Goal: Task Accomplishment & Management: Manage account settings

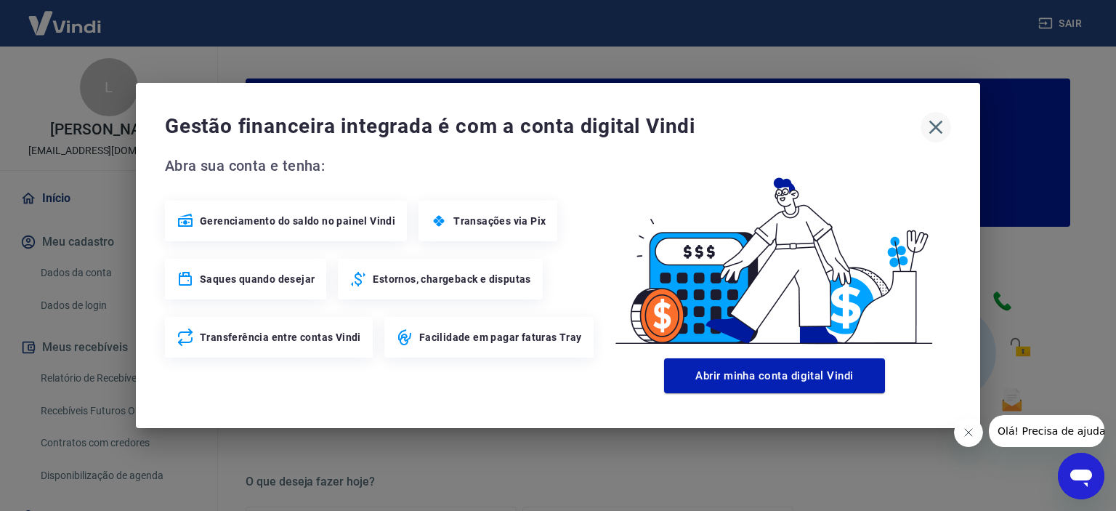
drag, startPoint x: 936, startPoint y: 126, endPoint x: 939, endPoint y: 134, distance: 8.5
click at [936, 126] on icon "button" at bounding box center [937, 128] width 14 height 14
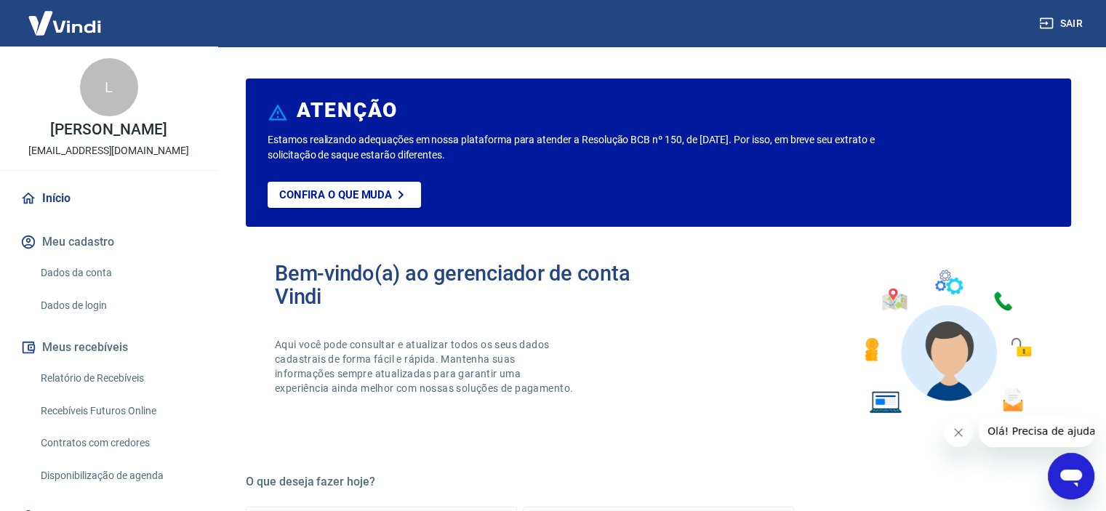
click at [963, 430] on icon "Fechar mensagem da empresa" at bounding box center [958, 433] width 12 height 12
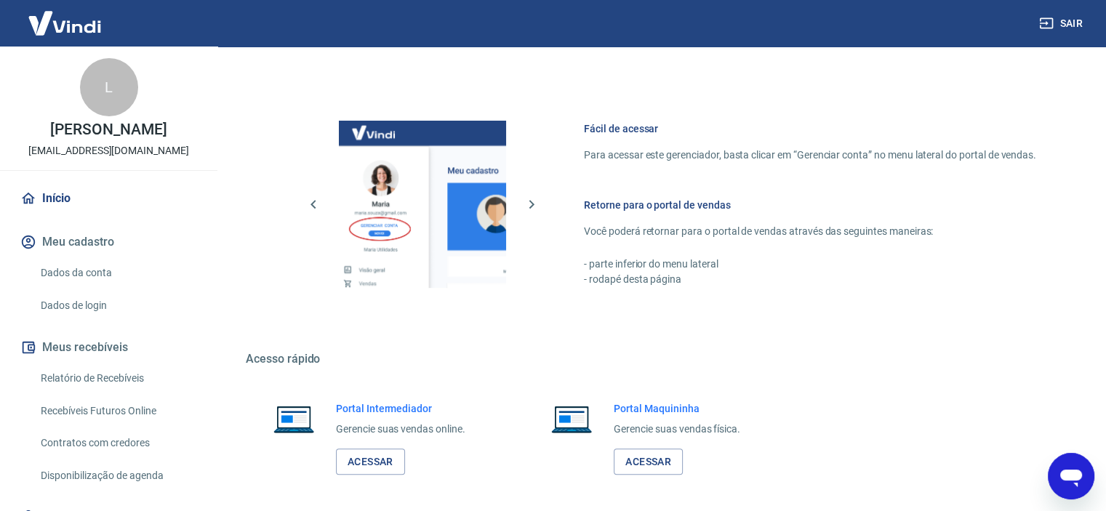
scroll to position [787, 0]
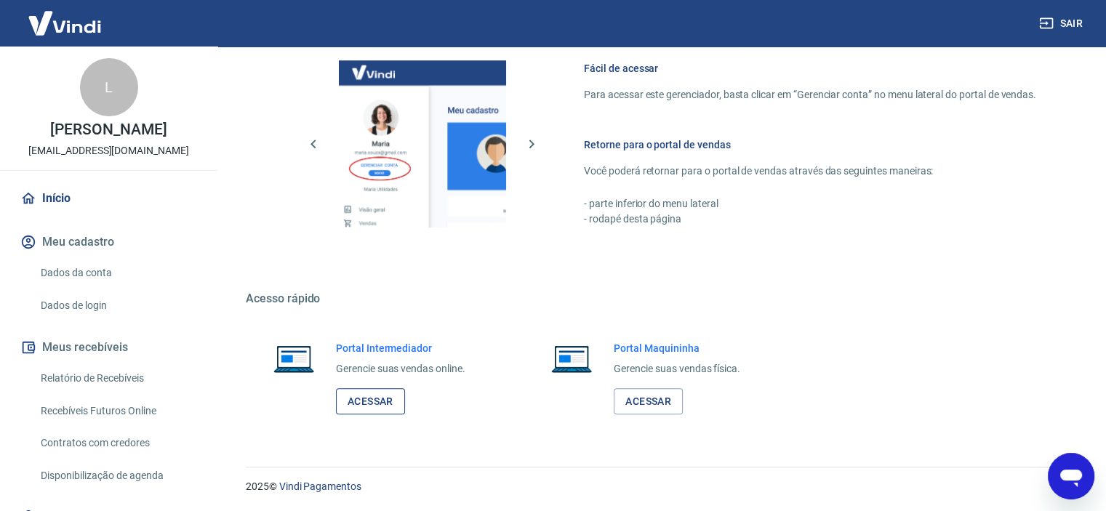
click at [372, 401] on link "Acessar" at bounding box center [370, 401] width 69 height 27
click at [114, 371] on link "Relatório de Recebíveis" at bounding box center [117, 378] width 165 height 30
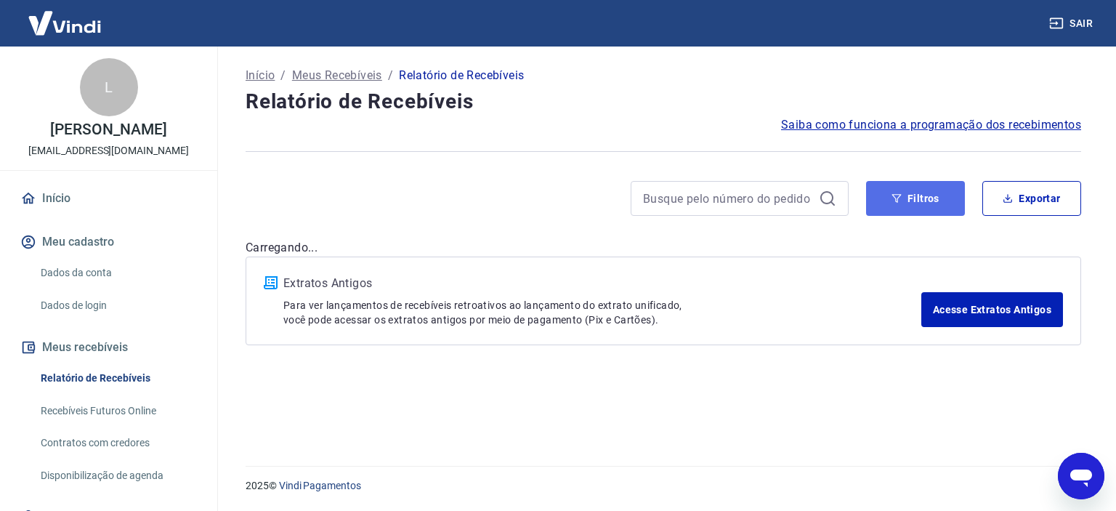
click at [922, 201] on button "Filtros" at bounding box center [915, 198] width 99 height 35
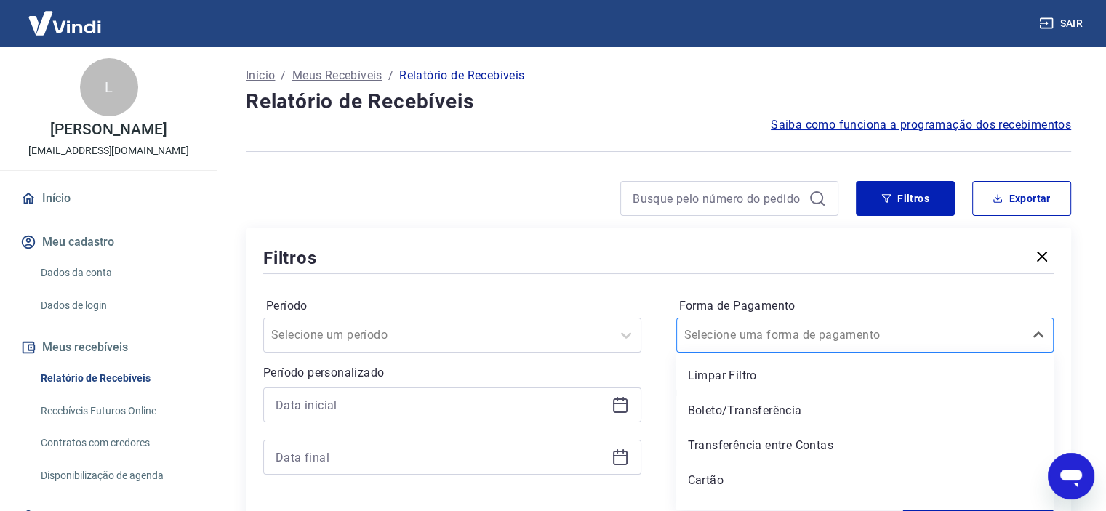
click at [744, 339] on div "option Limpar Filtro focused, 1 of 5. 5 results available. Use Up and Down to c…" at bounding box center [865, 335] width 378 height 35
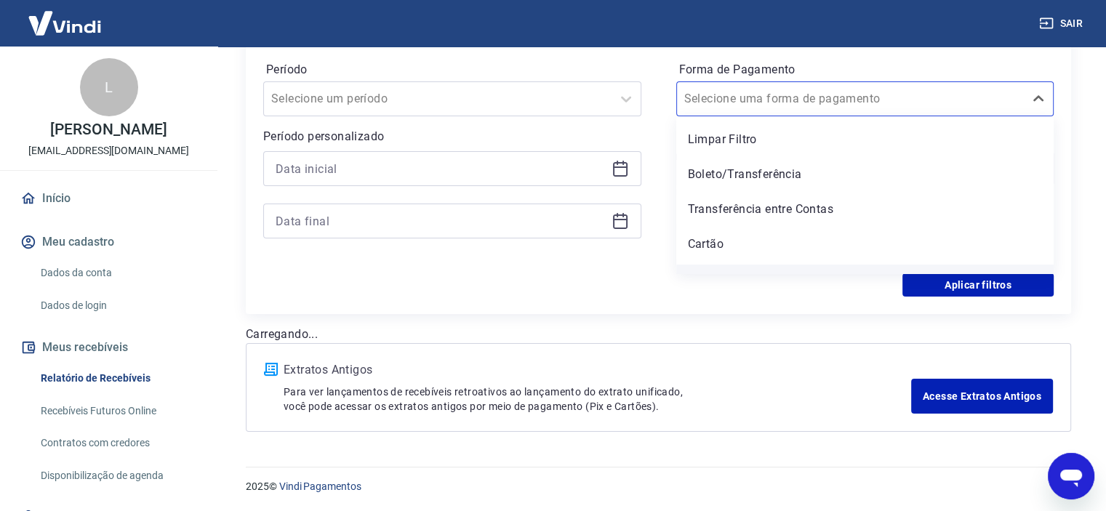
scroll to position [22, 0]
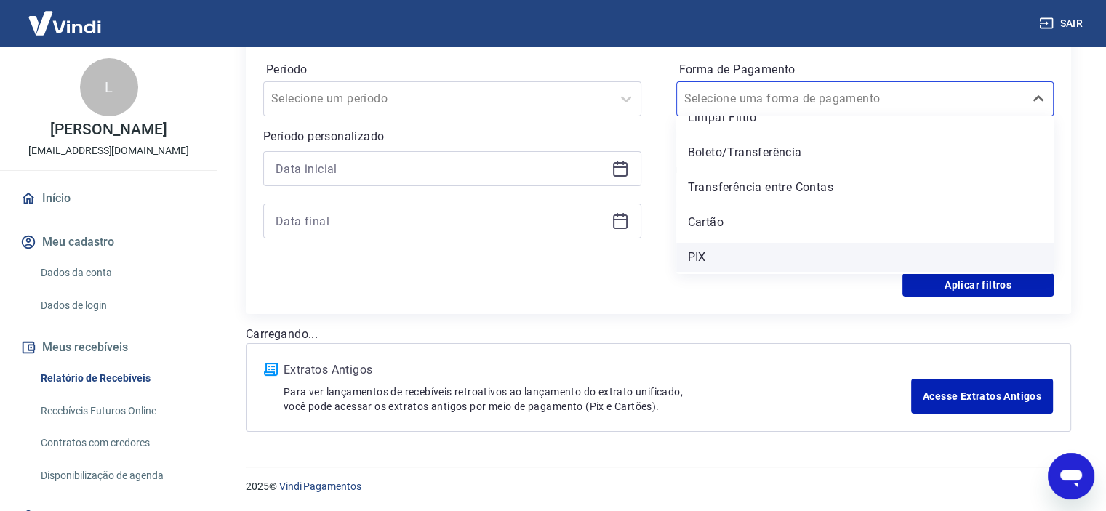
click at [721, 244] on div "PIX" at bounding box center [865, 257] width 378 height 29
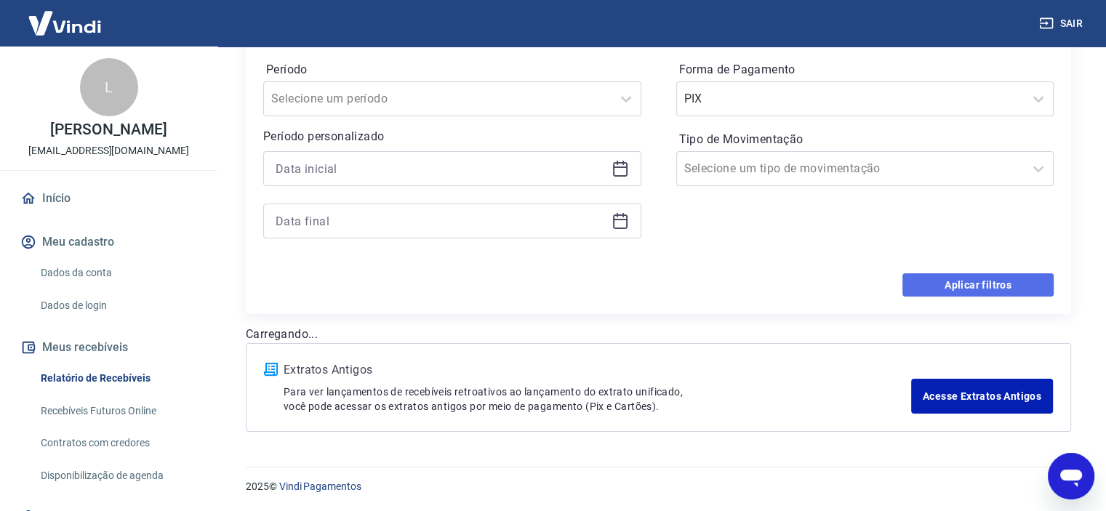
click at [983, 281] on button "Aplicar filtros" at bounding box center [977, 284] width 151 height 23
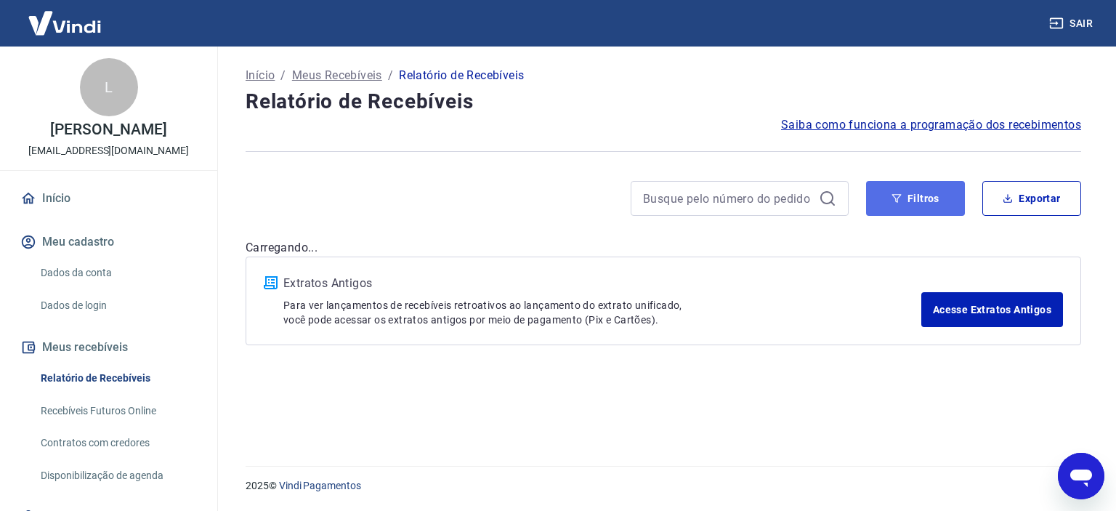
click at [915, 206] on button "Filtros" at bounding box center [915, 198] width 99 height 35
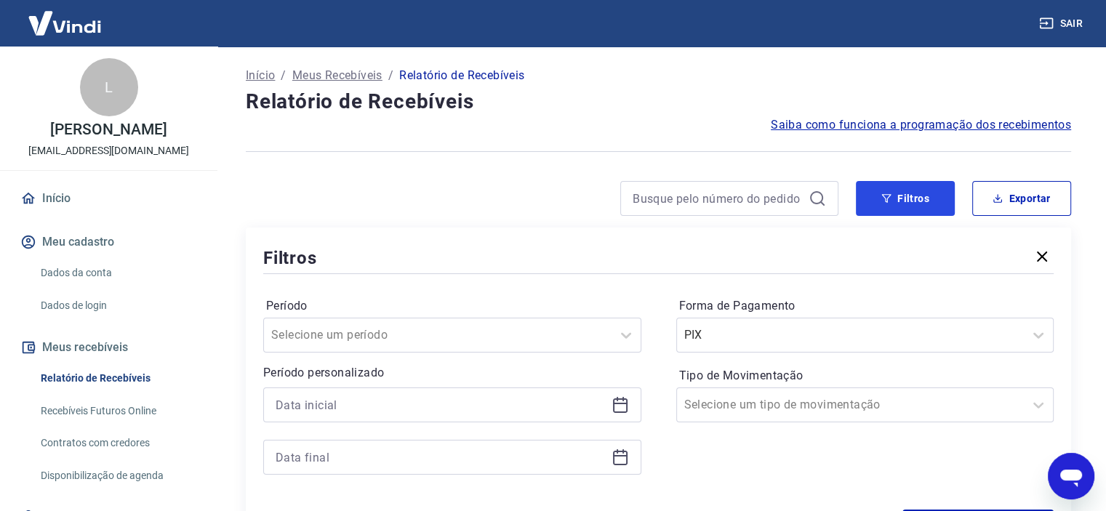
scroll to position [236, 0]
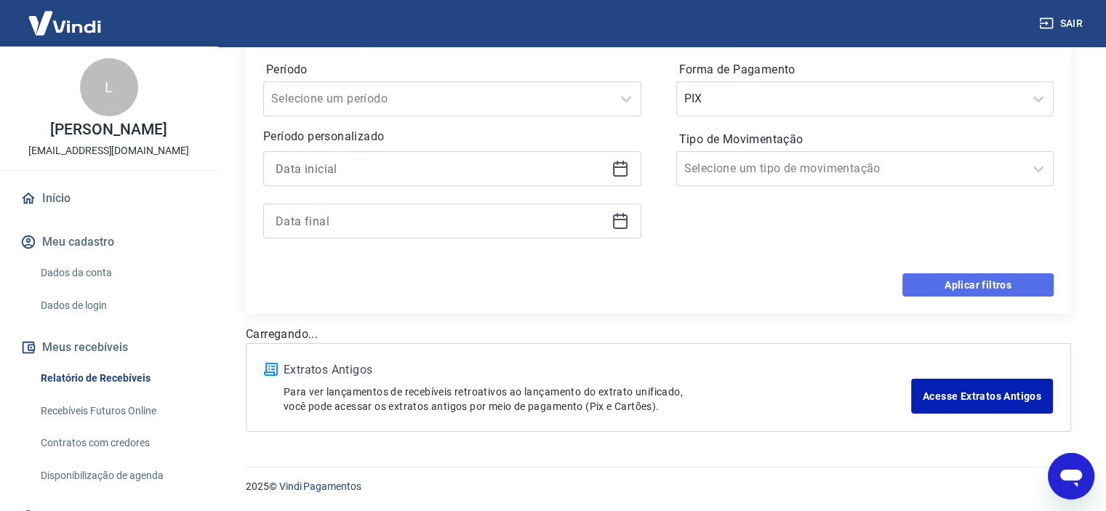
click at [965, 284] on button "Aplicar filtros" at bounding box center [977, 284] width 151 height 23
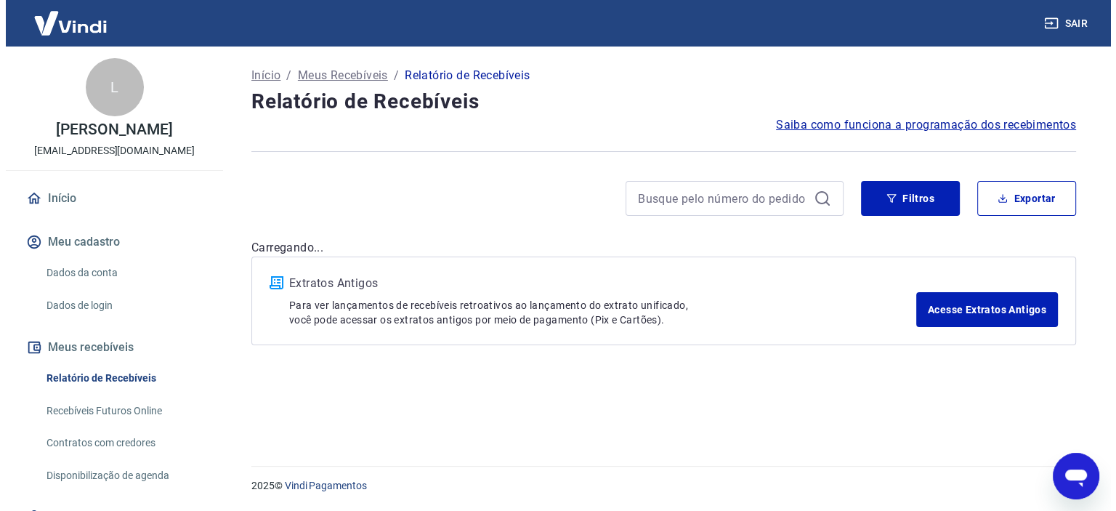
scroll to position [0, 0]
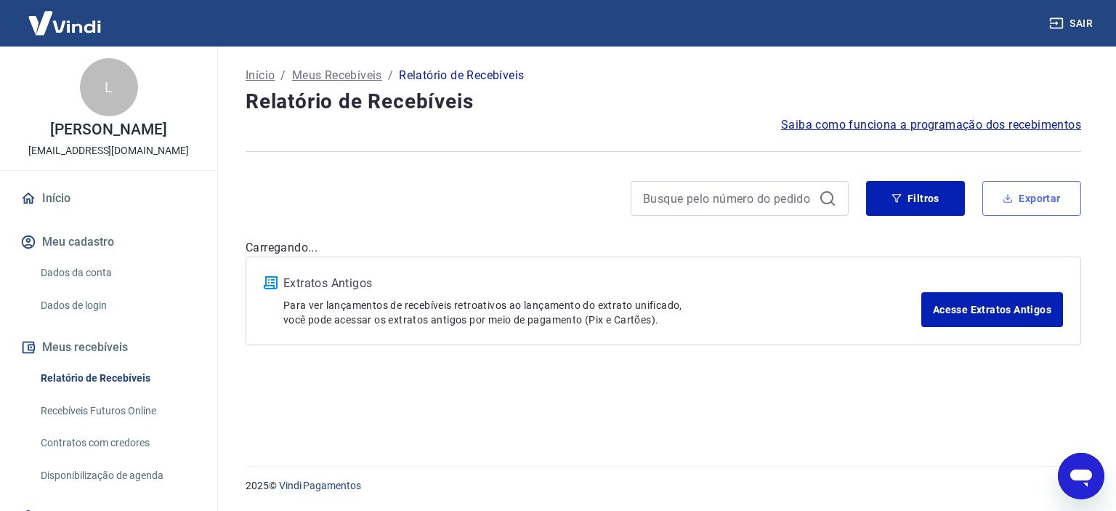
click at [1022, 203] on button "Exportar" at bounding box center [1032, 198] width 99 height 35
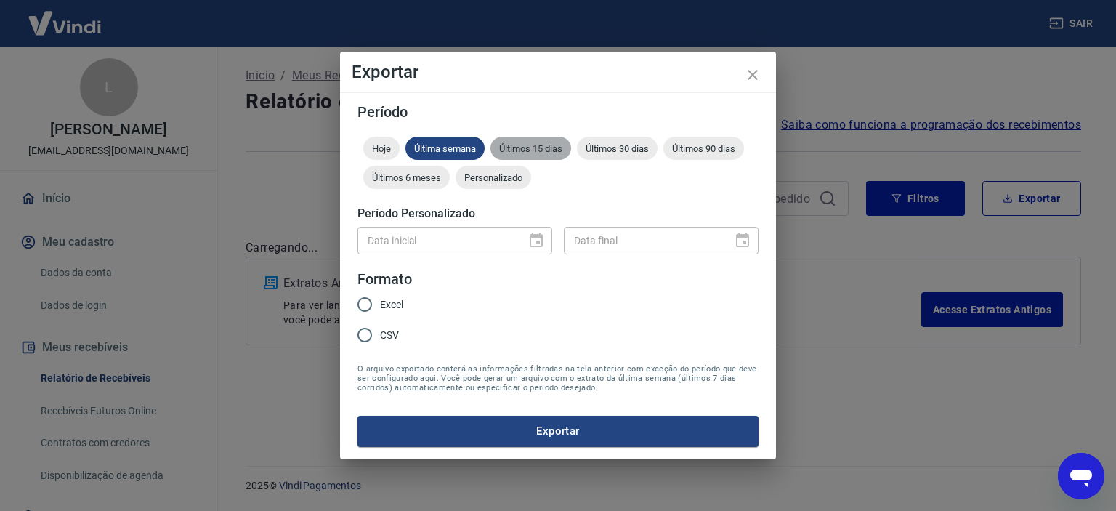
click at [552, 154] on div "Últimos 15 dias" at bounding box center [531, 148] width 81 height 23
click at [385, 302] on span "Excel" at bounding box center [391, 304] width 23 height 15
click at [380, 302] on input "Excel" at bounding box center [365, 304] width 31 height 31
radio input "true"
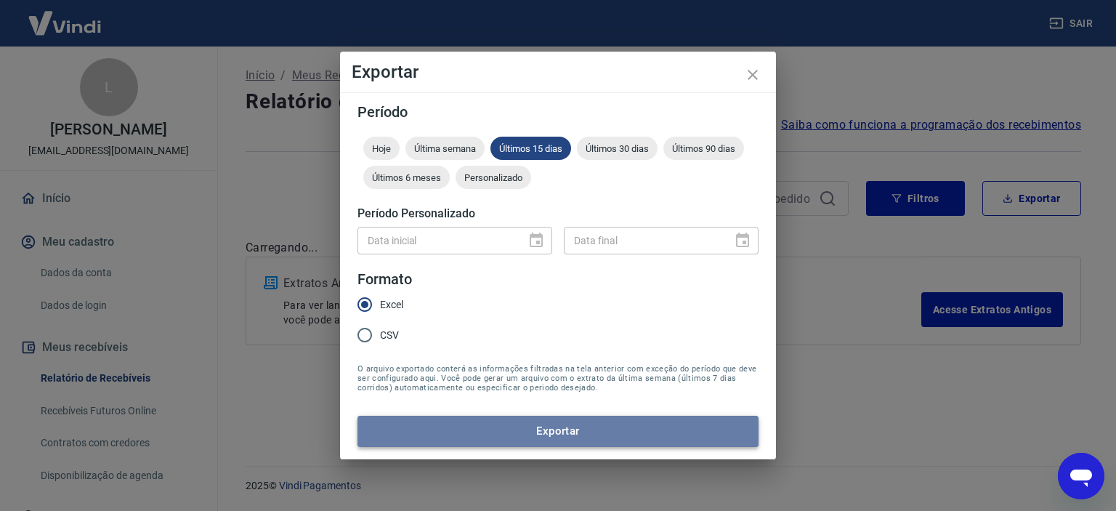
click at [521, 426] on button "Exportar" at bounding box center [558, 431] width 401 height 31
